Goal: Transaction & Acquisition: Purchase product/service

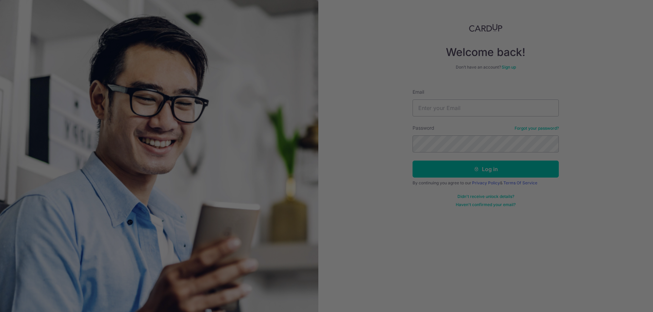
click at [588, 43] on div at bounding box center [329, 158] width 659 height 316
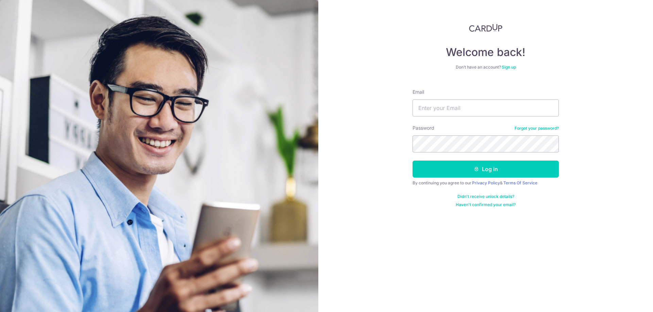
click at [443, 91] on div "Email" at bounding box center [485, 103] width 146 height 28
click at [442, 107] on input "Email" at bounding box center [485, 108] width 146 height 17
type input "[EMAIL_ADDRESS][DOMAIN_NAME]"
click at [428, 175] on button "Log in" at bounding box center [485, 169] width 146 height 17
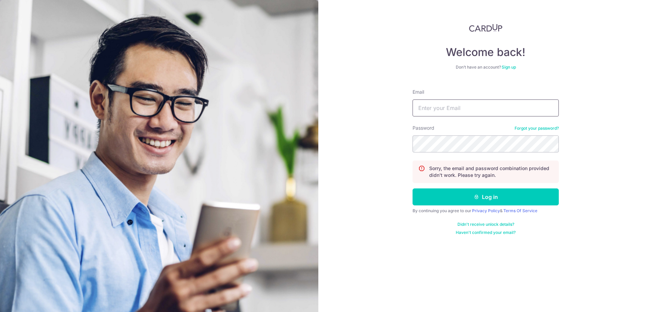
click at [456, 115] on input "Email" at bounding box center [485, 108] width 146 height 17
type input "[EMAIL_ADDRESS][DOMAIN_NAME]"
click at [436, 196] on button "Log in" at bounding box center [485, 197] width 146 height 17
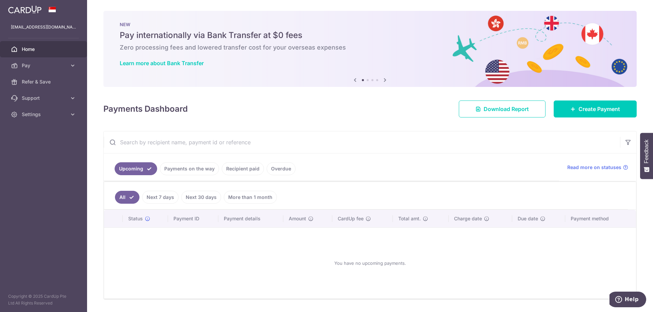
click at [239, 169] on link "Recipient paid" at bounding box center [243, 169] width 42 height 13
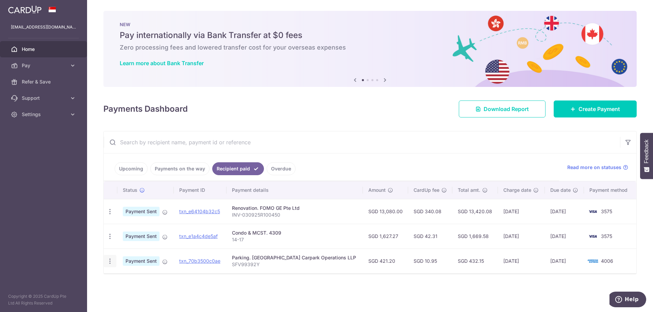
click at [112, 260] on icon "button" at bounding box center [109, 261] width 7 height 7
click at [289, 258] on div "Parking. Changi City Carpark Operations LLP" at bounding box center [294, 258] width 125 height 7
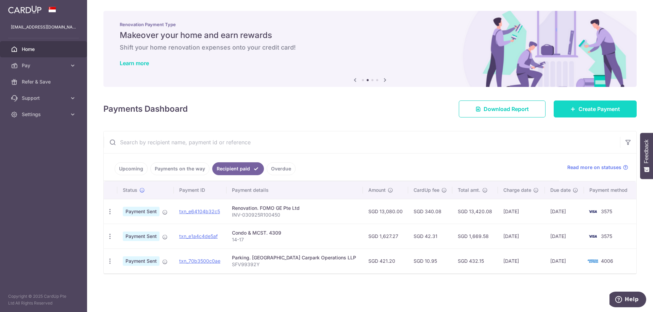
click at [592, 105] on link "Create Payment" at bounding box center [595, 109] width 83 height 17
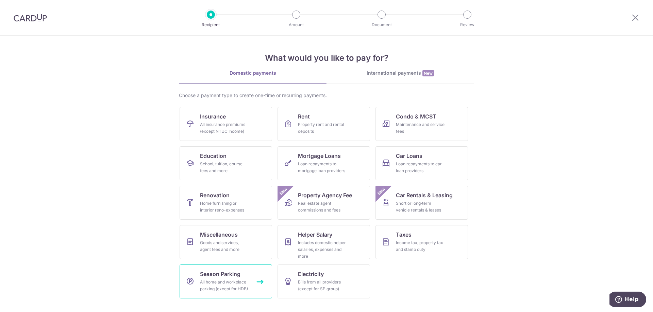
click at [230, 282] on div "All home and workplace parking (except for HDB)" at bounding box center [224, 286] width 49 height 14
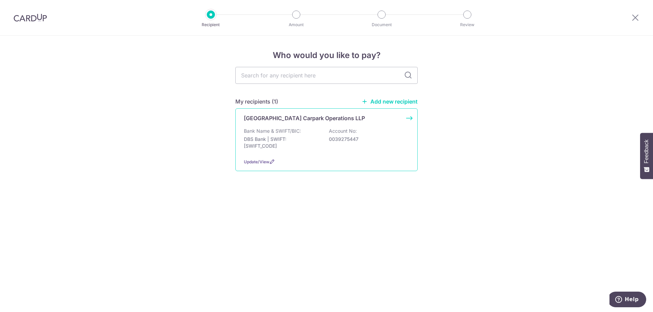
click at [265, 120] on p "Changi City Carpark Operations LLP" at bounding box center [304, 118] width 121 height 8
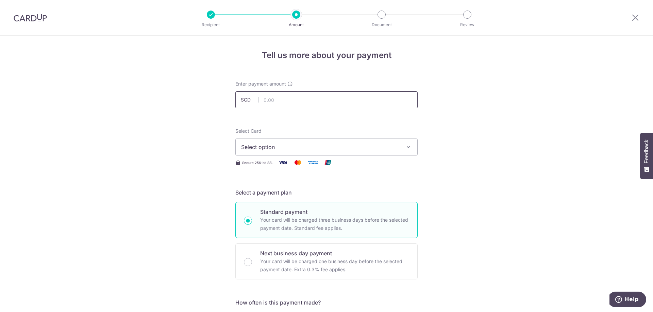
click at [265, 101] on input "text" at bounding box center [326, 99] width 182 height 17
click at [287, 99] on input "text" at bounding box center [326, 99] width 182 height 17
type input "425.10"
click at [258, 147] on span "Select option" at bounding box center [320, 147] width 158 height 8
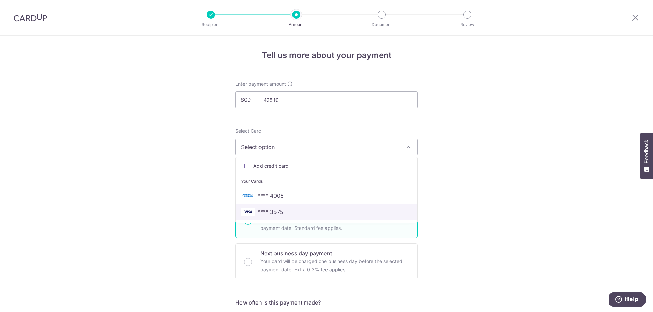
click at [273, 212] on span "**** 3575" at bounding box center [270, 212] width 26 height 8
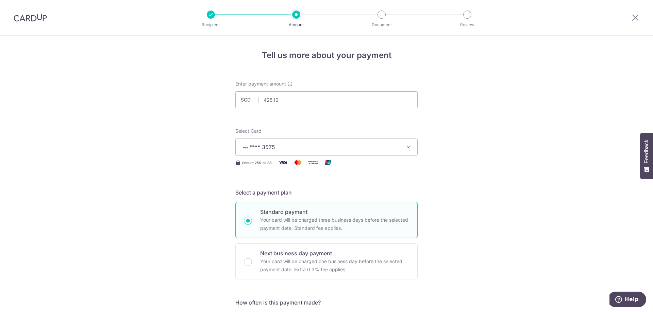
scroll to position [102, 0]
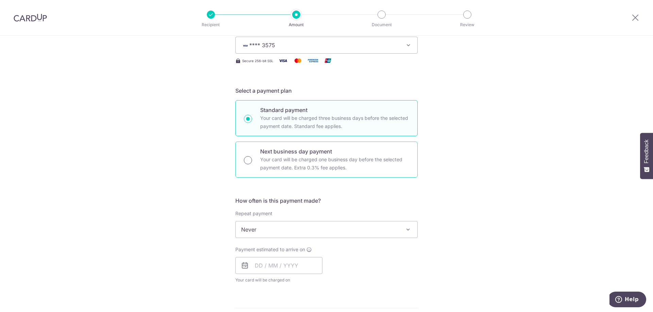
click at [247, 163] on input "Next business day payment Your card will be charged one business day before the…" at bounding box center [248, 160] width 8 height 8
radio input "true"
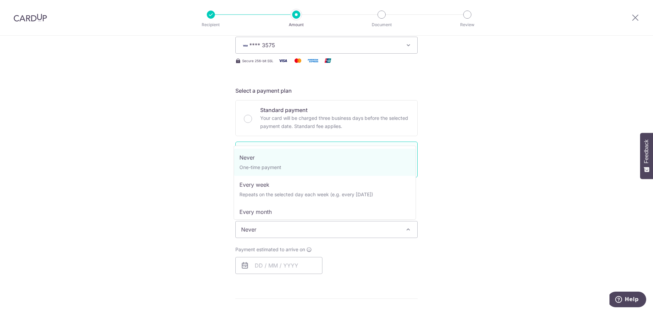
click at [248, 235] on span "Never" at bounding box center [327, 230] width 182 height 16
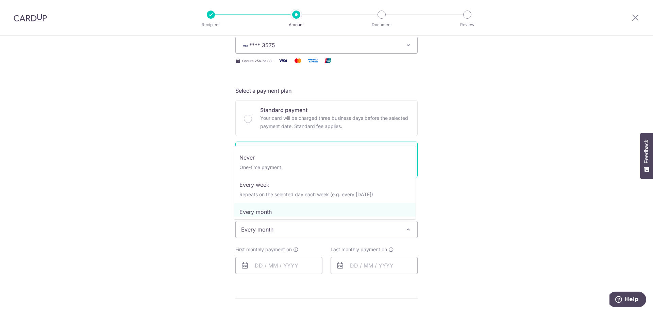
click at [248, 233] on span "Every month" at bounding box center [327, 230] width 182 height 16
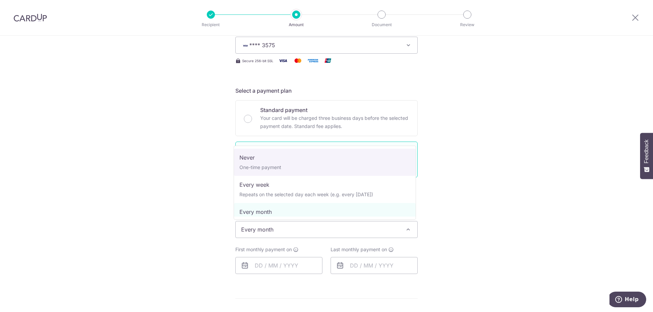
select select "1"
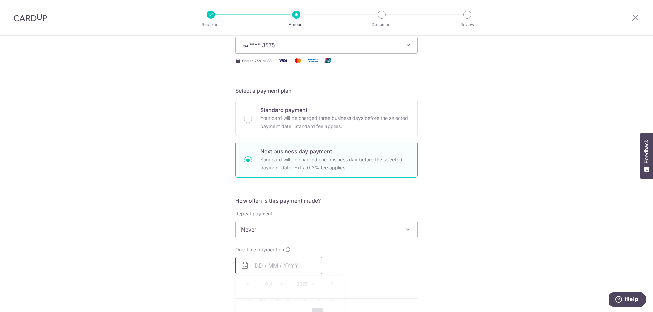
click at [255, 267] on input "text" at bounding box center [278, 265] width 87 height 17
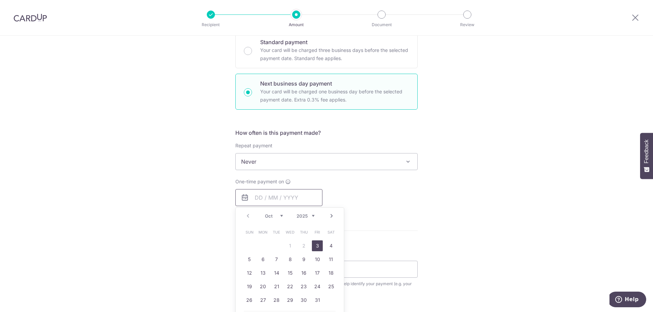
scroll to position [238, 0]
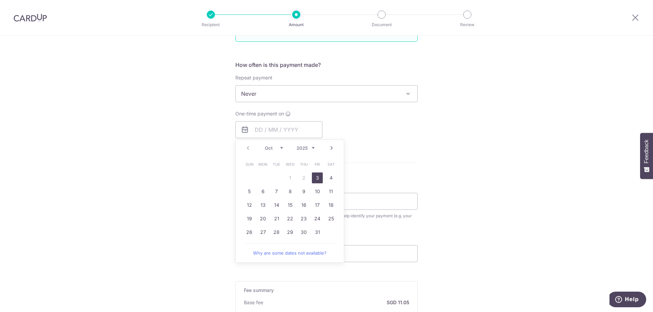
click at [317, 178] on link "3" at bounding box center [317, 178] width 11 height 11
type input "03/10/2025"
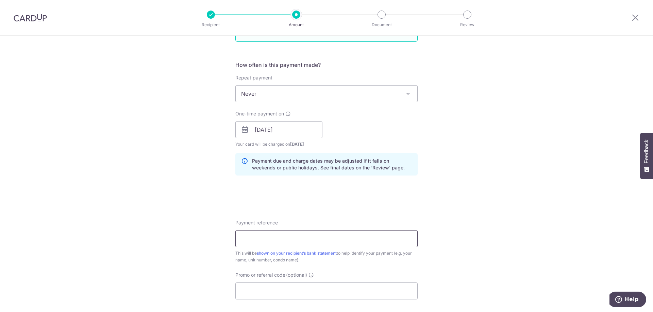
click at [312, 235] on input "Payment reference" at bounding box center [326, 239] width 182 height 17
click at [293, 238] on input "SFV9392V" at bounding box center [326, 239] width 182 height 17
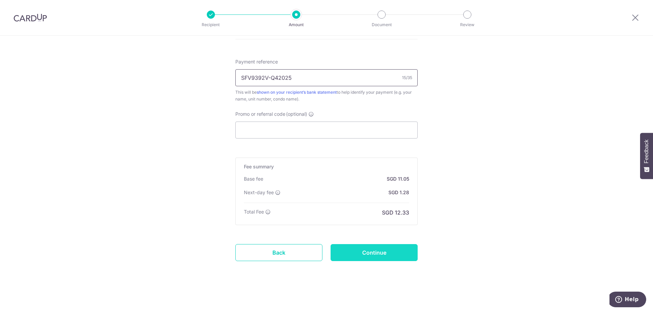
type input "SFV9392V-Q42025"
click at [390, 259] on input "Continue" at bounding box center [373, 252] width 87 height 17
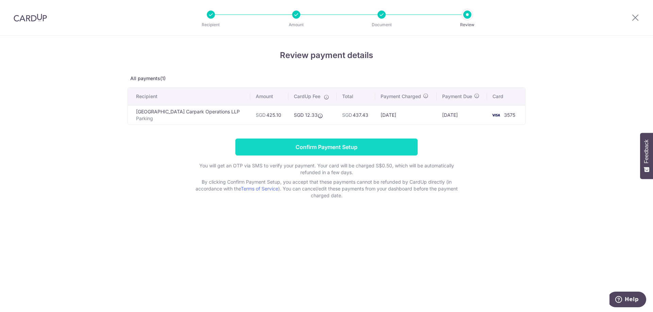
click at [330, 144] on input "Confirm Payment Setup" at bounding box center [326, 147] width 182 height 17
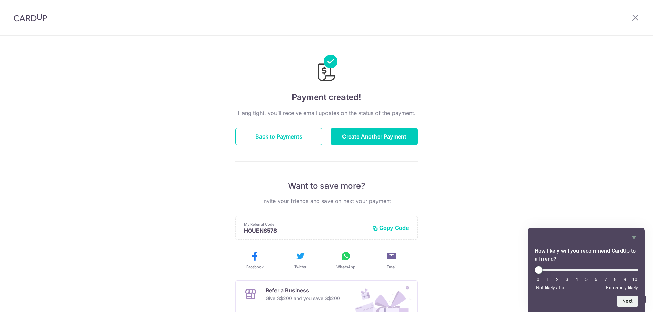
click at [622, 280] on li "9" at bounding box center [625, 279] width 7 height 5
click at [624, 279] on li "9" at bounding box center [625, 279] width 7 height 5
type input "9"
click at [623, 269] on input "range" at bounding box center [585, 270] width 103 height 3
click at [627, 299] on button "Next" at bounding box center [627, 301] width 21 height 11
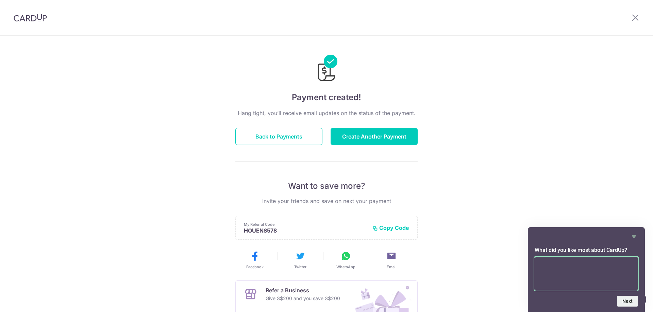
click at [608, 276] on textarea at bounding box center [585, 273] width 103 height 33
type textarea "ease of use"
click at [619, 302] on button "Next" at bounding box center [627, 301] width 21 height 11
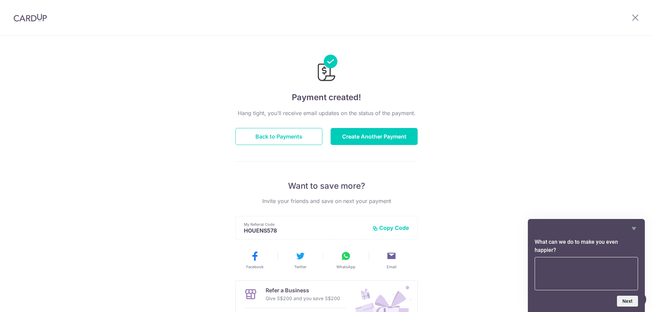
click at [550, 264] on textarea at bounding box center [585, 273] width 103 height 33
type textarea "lower fees"
click at [623, 301] on button "Next" at bounding box center [627, 301] width 21 height 11
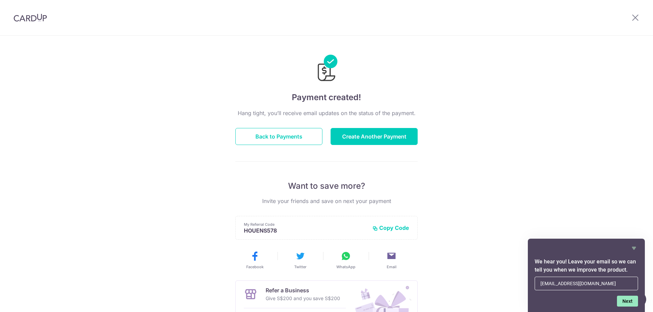
type input "[EMAIL_ADDRESS][DOMAIN_NAME]"
click at [624, 302] on button "Next" at bounding box center [627, 301] width 21 height 11
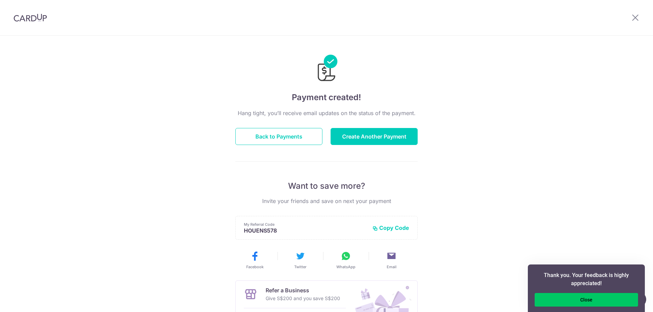
click at [624, 302] on button "Close" at bounding box center [585, 300] width 103 height 14
